Goal: Task Accomplishment & Management: Use online tool/utility

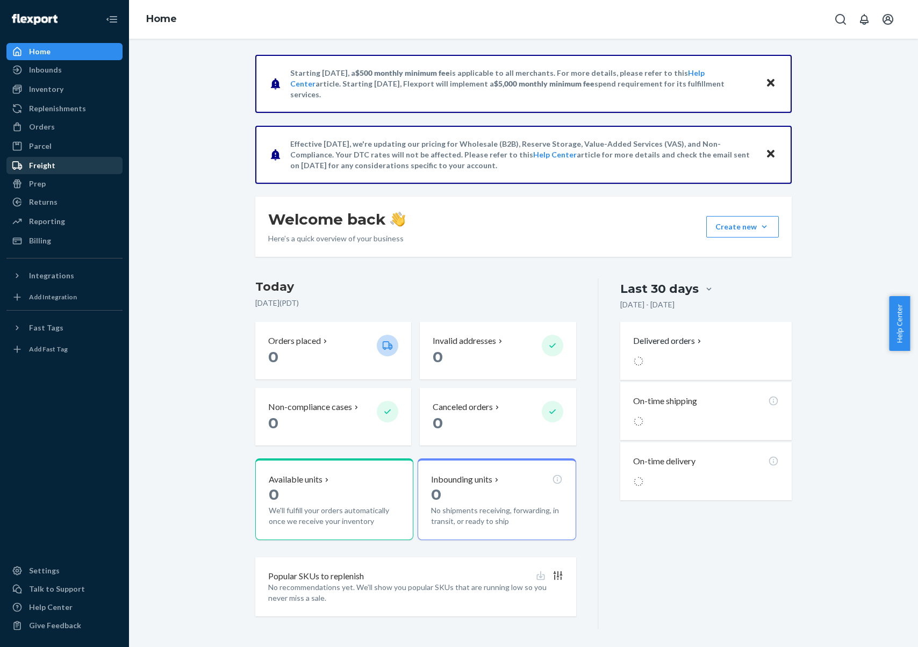
click at [60, 165] on div "Freight" at bounding box center [65, 165] width 114 height 15
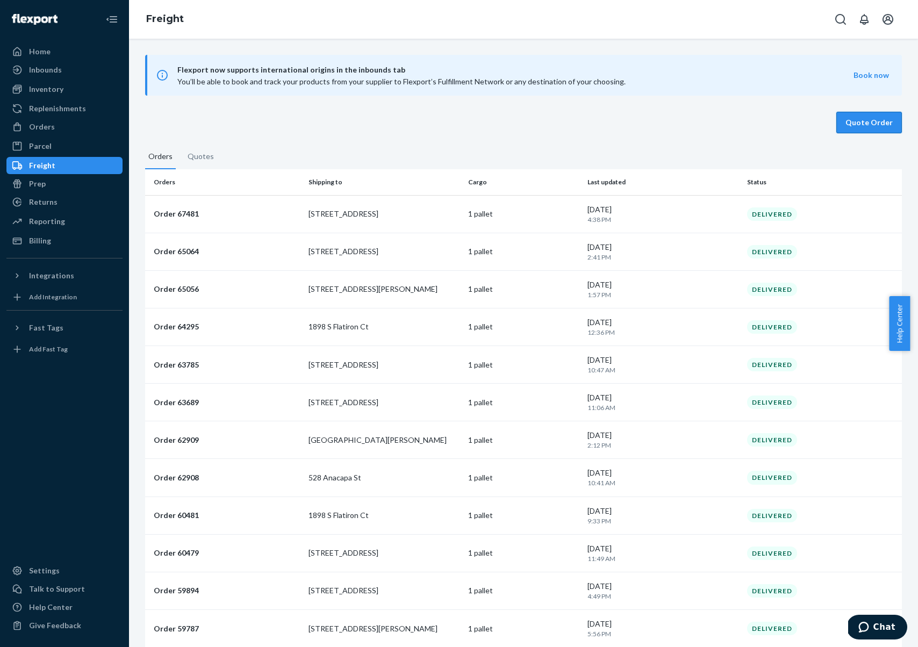
click at [853, 112] on button "Quote Order" at bounding box center [869, 122] width 66 height 21
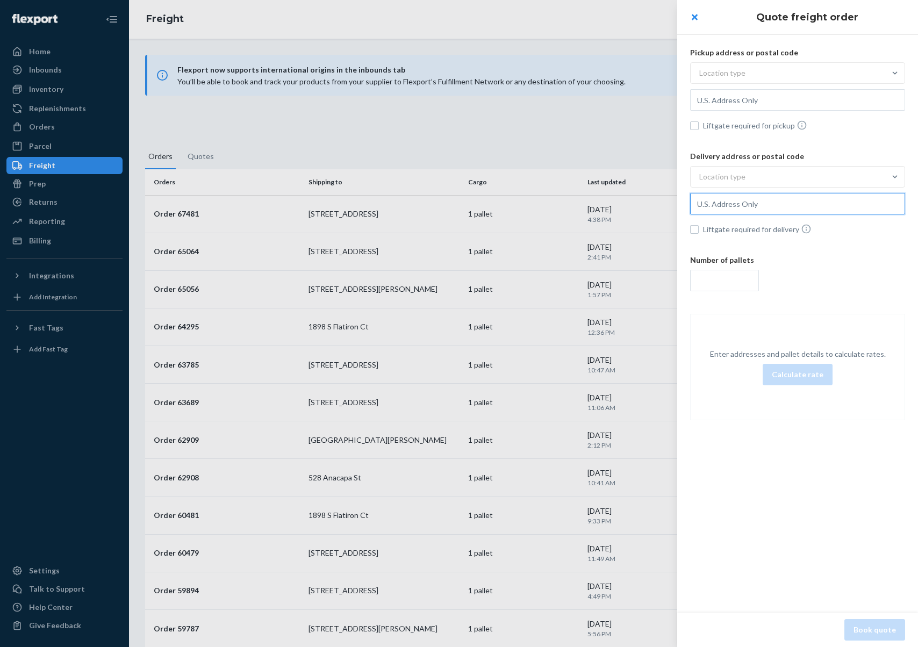
click at [745, 195] on input "text" at bounding box center [797, 203] width 215 height 21
click at [747, 101] on input "text" at bounding box center [797, 99] width 215 height 21
type input "[STREET_ADDRESS]"
click at [788, 80] on div "Location type" at bounding box center [787, 72] width 194 height 19
click at [646, 73] on input "Location type" at bounding box center [646, 73] width 0 height 0
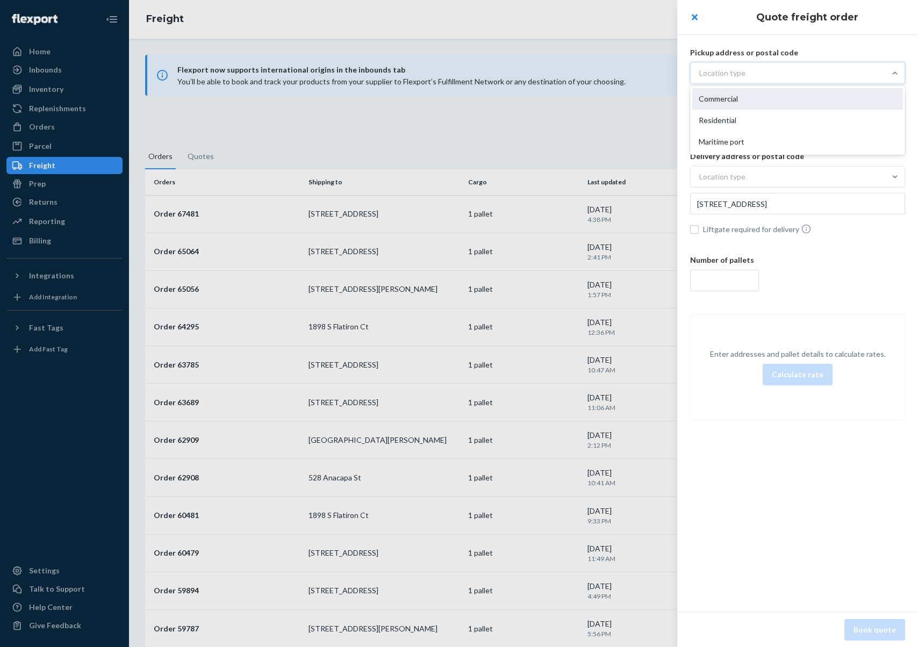
type input "[STREET_ADDRESS][US_STATE]"
click at [778, 104] on div "Commercial" at bounding box center [797, 98] width 211 height 21
click at [646, 73] on input "option Commercial focused, 1 of 3. 3 results available. Use Up and Down to choo…" at bounding box center [646, 73] width 0 height 0
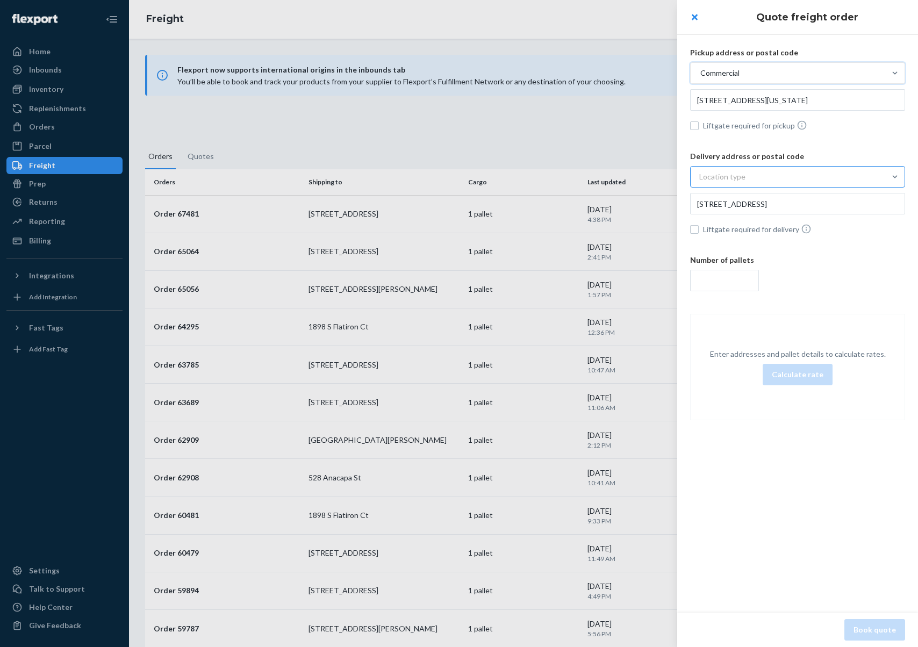
click at [735, 169] on div "Location type" at bounding box center [787, 176] width 194 height 19
click at [646, 177] on input "Location type" at bounding box center [646, 177] width 0 height 0
click at [751, 207] on div "Commercial" at bounding box center [797, 202] width 211 height 21
click at [646, 177] on input "option Commercial focused, 1 of 3. 3 results available. Use Up and Down to choo…" at bounding box center [646, 177] width 0 height 0
click at [745, 231] on span "Liftgate required for delivery" at bounding box center [804, 228] width 202 height 11
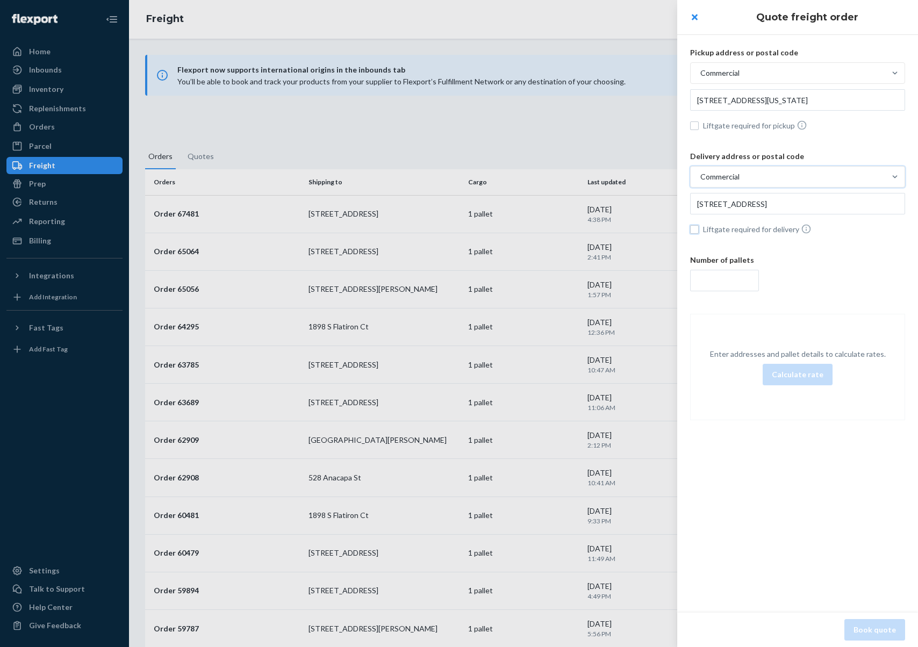
click at [698, 231] on input "Liftgate required for delivery" at bounding box center [694, 229] width 9 height 9
checkbox input "true"
click at [731, 279] on input "number" at bounding box center [724, 280] width 69 height 21
type input "1"
click at [801, 378] on button "Calculate rate" at bounding box center [797, 374] width 70 height 21
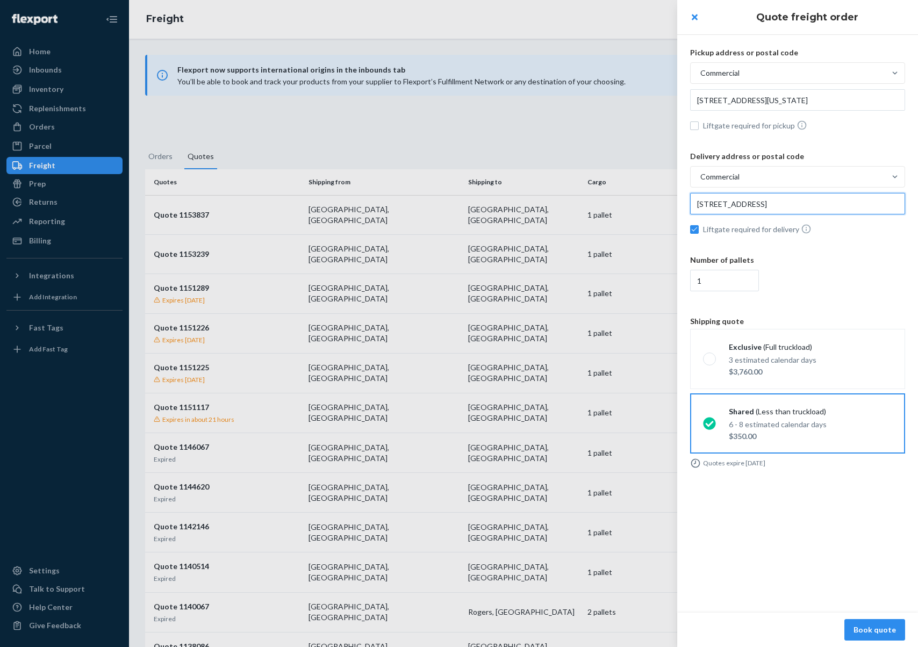
click at [807, 195] on input "[STREET_ADDRESS]" at bounding box center [797, 203] width 215 height 21
drag, startPoint x: 745, startPoint y: 231, endPoint x: 754, endPoint y: 244, distance: 16.6
click at [745, 231] on span "Liftgate required for delivery" at bounding box center [804, 228] width 202 height 11
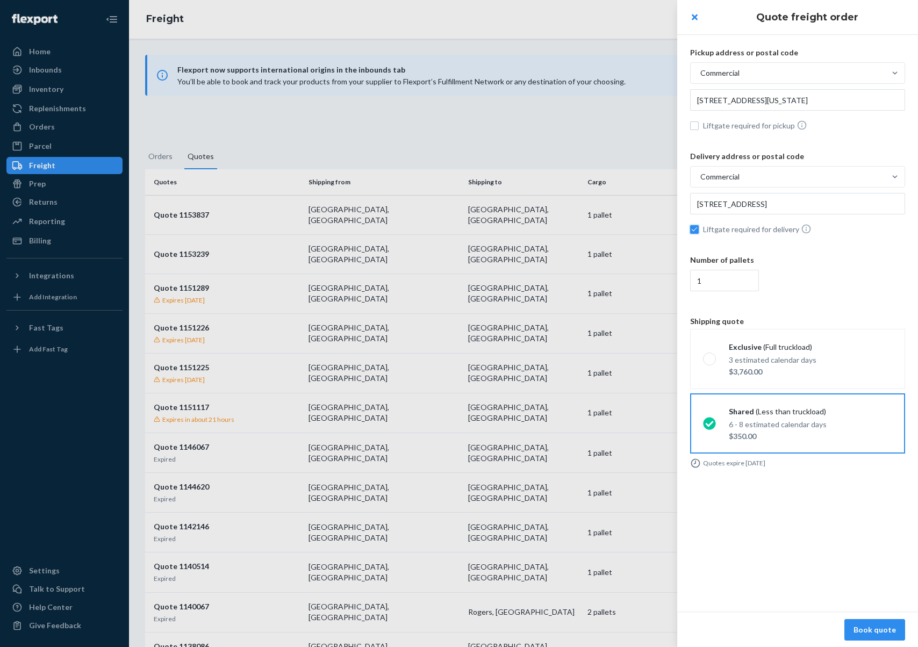
click at [698, 231] on input "Liftgate required for delivery" at bounding box center [694, 229] width 9 height 9
checkbox input "false"
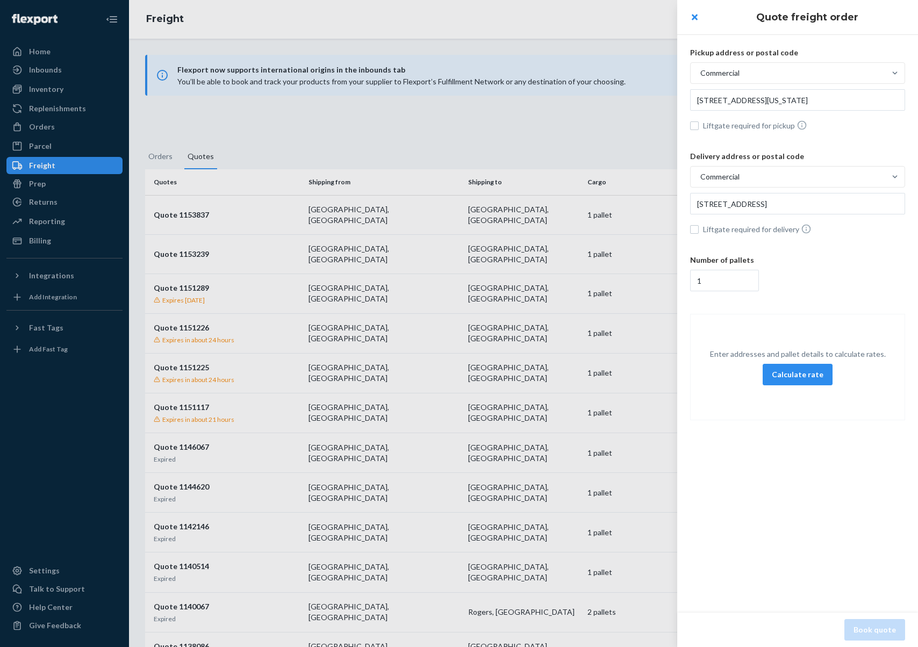
click at [790, 360] on div "Enter addresses and pallet details to calculate rates. Calculate rate" at bounding box center [797, 366] width 214 height 45
click at [793, 381] on button "Calculate rate" at bounding box center [797, 374] width 70 height 21
